Goal: Task Accomplishment & Management: Use online tool/utility

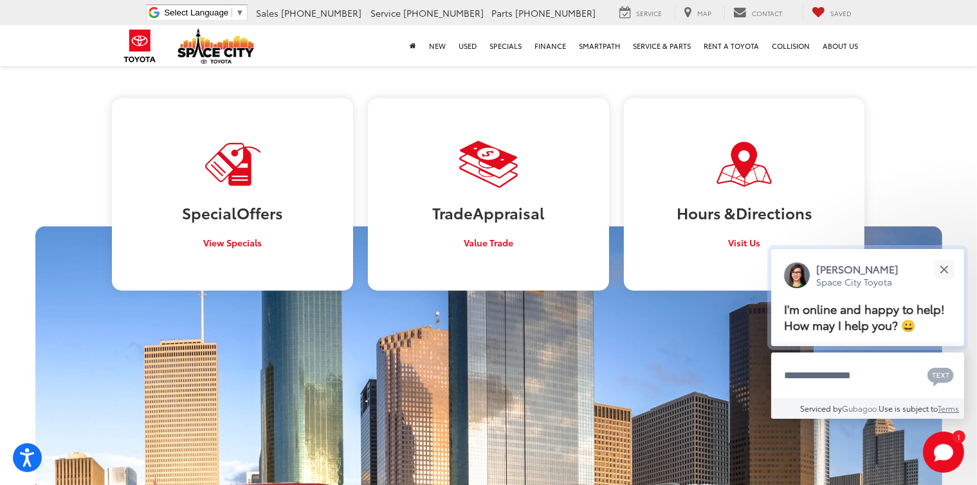
scroll to position [1157, 0]
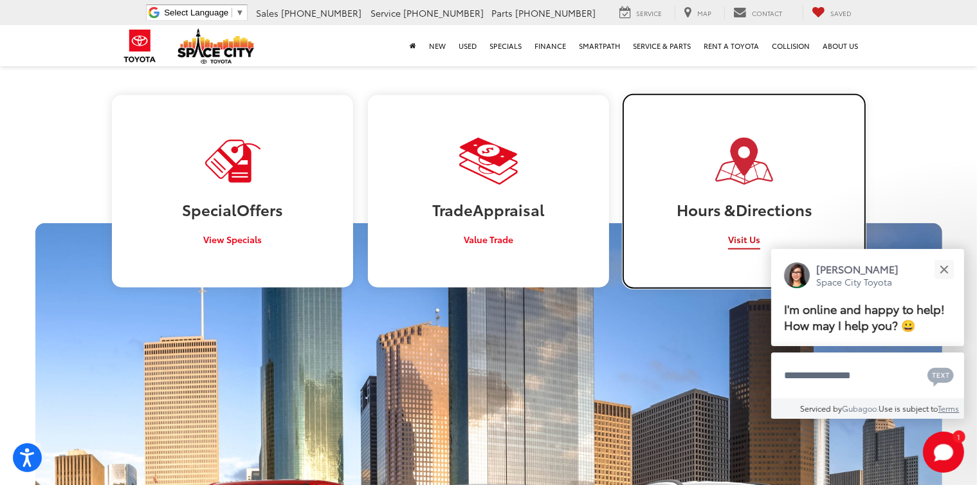
click at [748, 233] on span "Visit Us" at bounding box center [744, 239] width 32 height 13
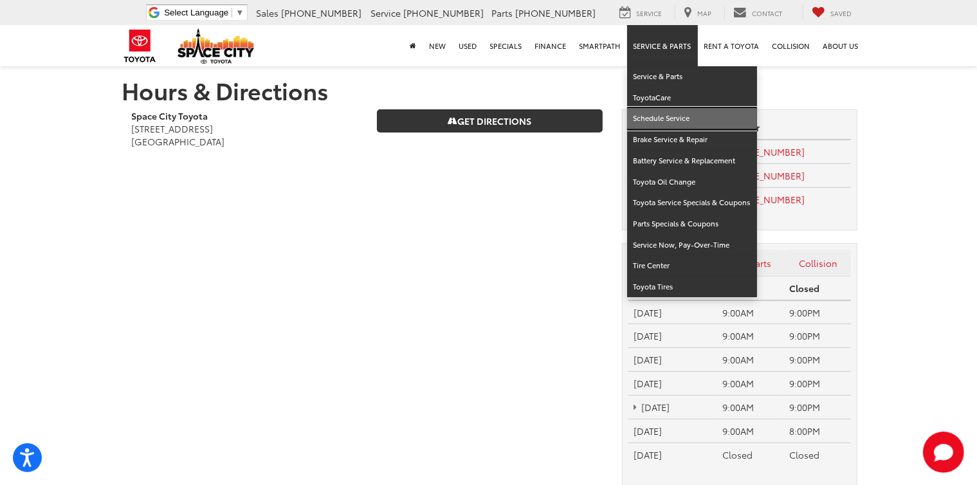
click at [666, 118] on link "Schedule Service" at bounding box center [692, 118] width 130 height 21
